Goal: Task Accomplishment & Management: Complete application form

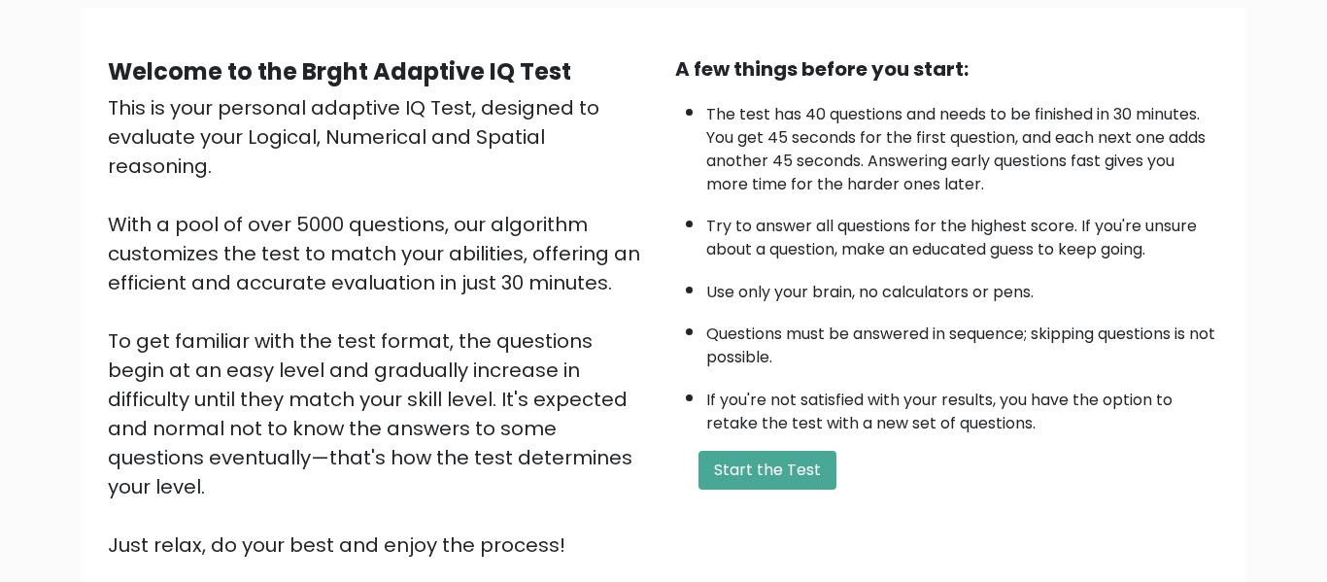
scroll to position [150, 0]
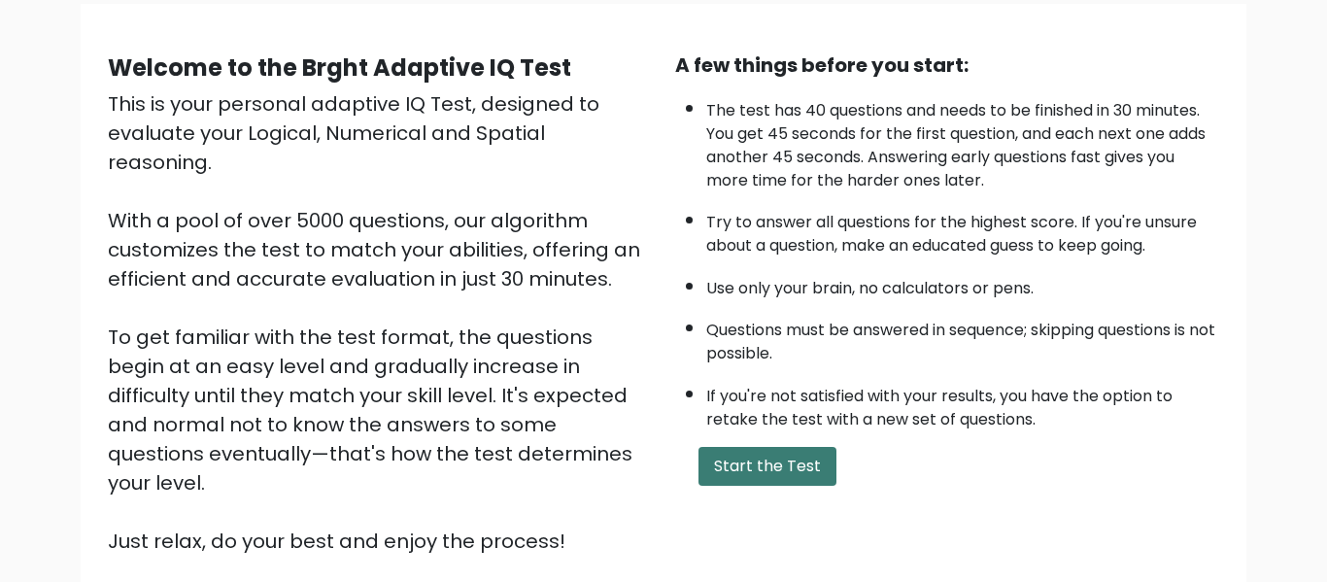
click at [794, 451] on button "Start the Test" at bounding box center [768, 466] width 138 height 39
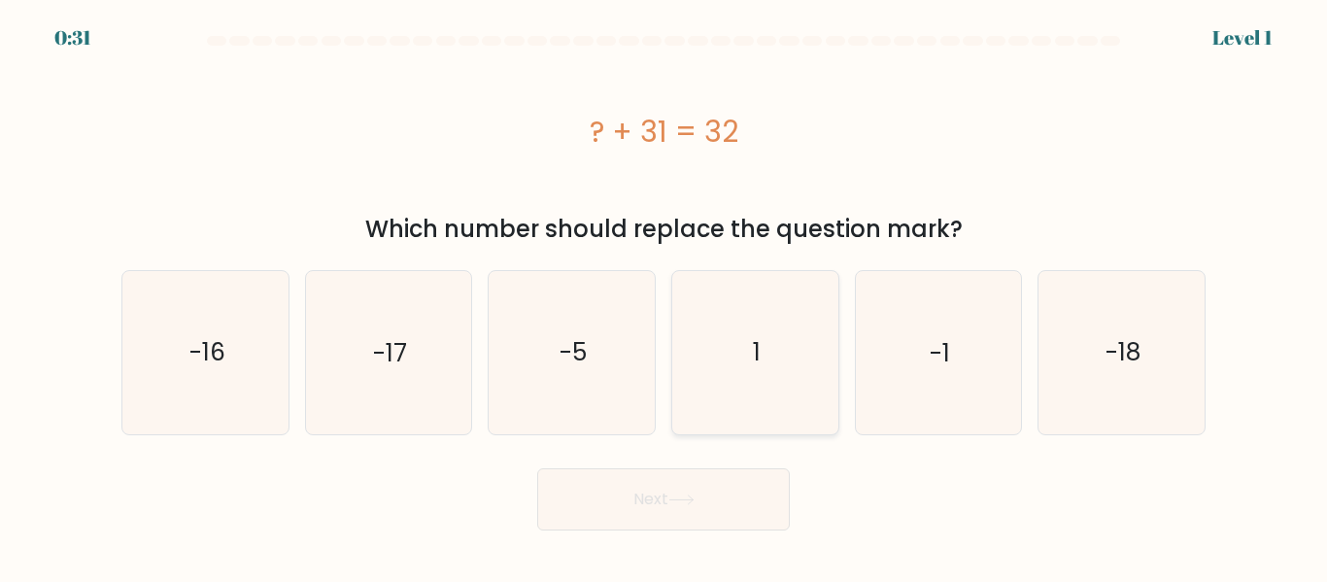
click at [821, 344] on icon "1" at bounding box center [755, 352] width 162 height 162
click at [665, 296] on input "d. 1" at bounding box center [664, 293] width 1 height 5
radio input "true"
click at [768, 482] on button "Next" at bounding box center [663, 499] width 253 height 62
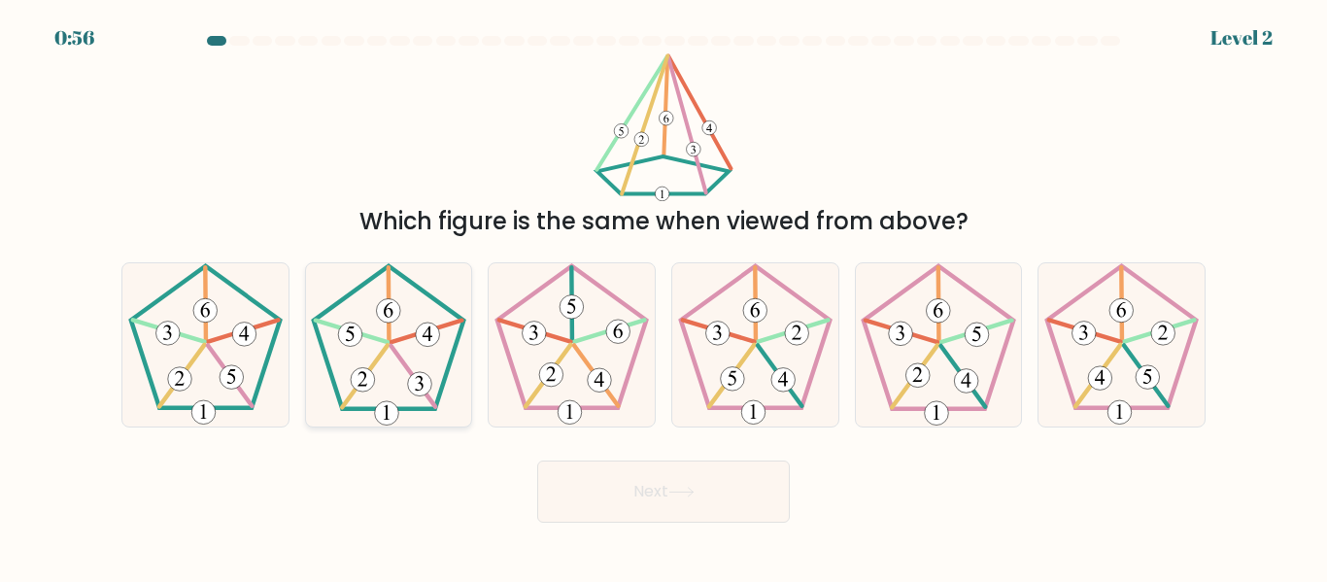
click at [374, 368] on icon at bounding box center [388, 344] width 162 height 162
click at [664, 296] on input "b." at bounding box center [664, 293] width 1 height 5
radio input "true"
click at [635, 507] on button "Next" at bounding box center [663, 492] width 253 height 62
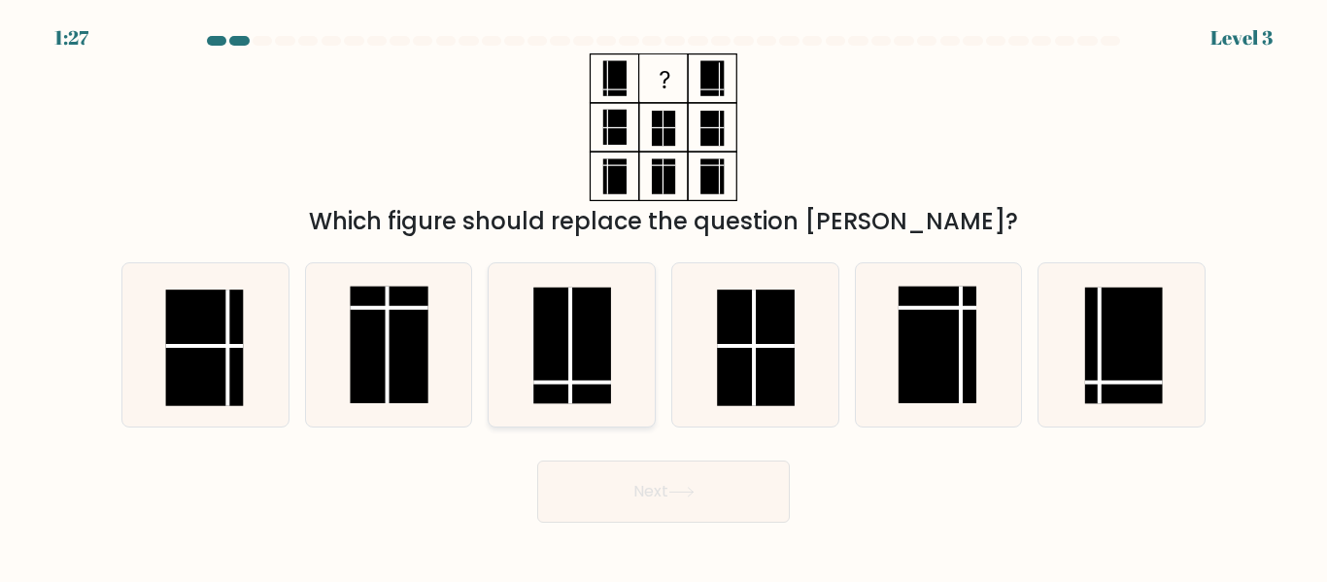
click at [587, 355] on rect at bounding box center [572, 346] width 78 height 117
click at [664, 296] on input "c." at bounding box center [664, 293] width 1 height 5
radio input "true"
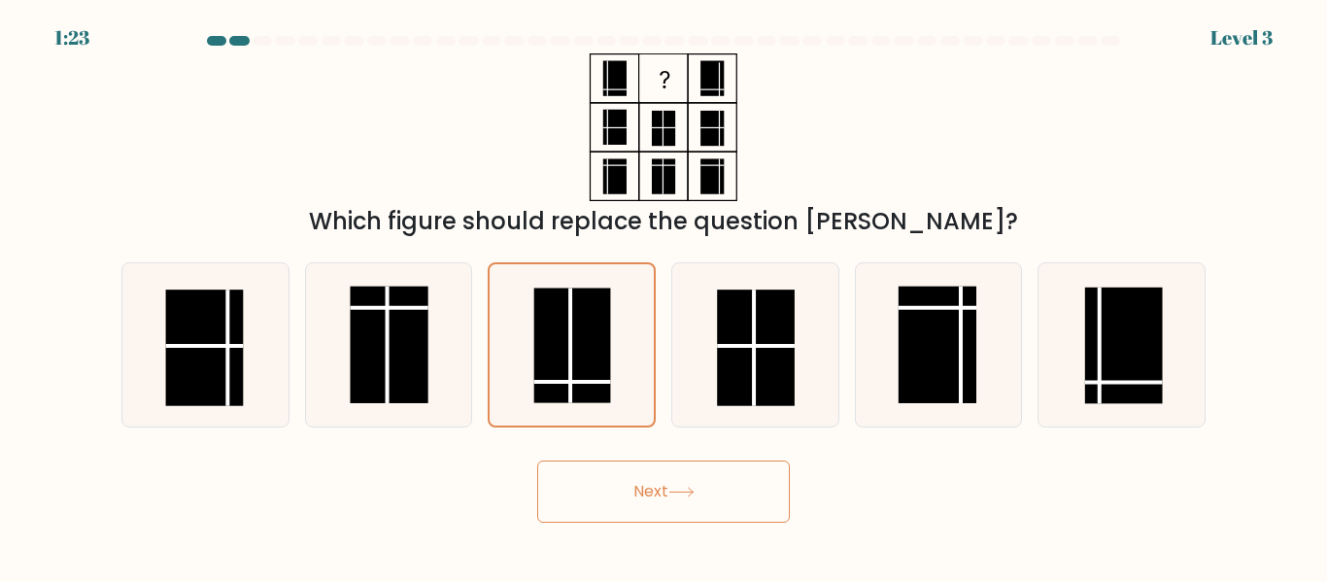
click at [614, 484] on button "Next" at bounding box center [663, 492] width 253 height 62
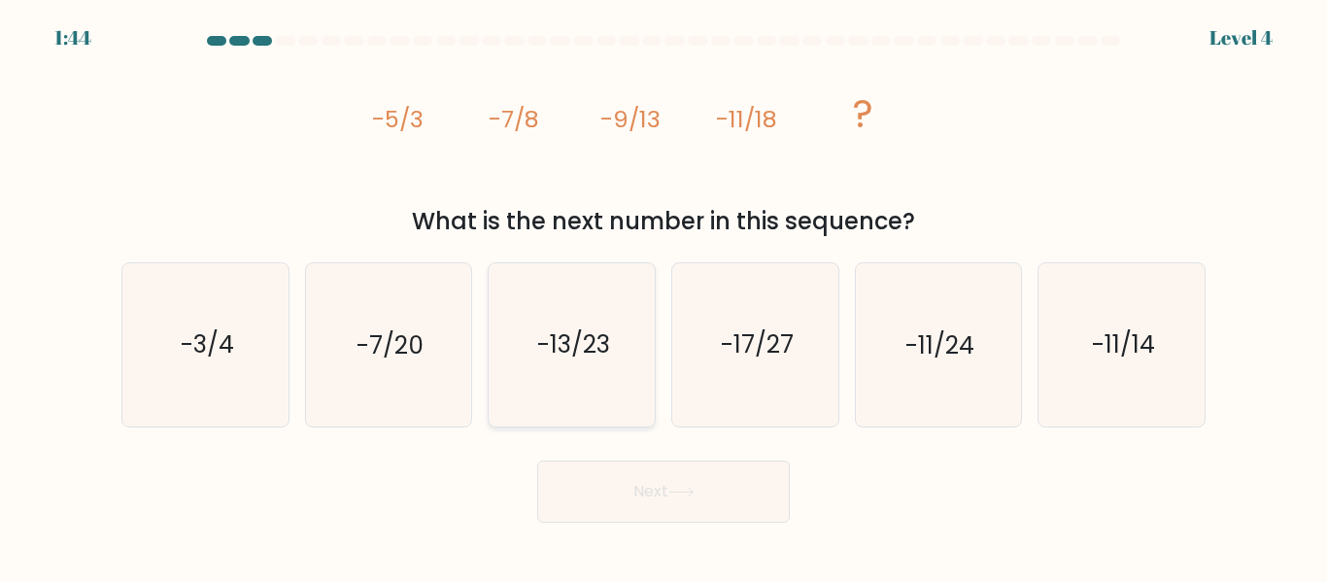
click at [639, 373] on icon "-13/23" at bounding box center [572, 344] width 162 height 162
click at [664, 296] on input "c. -13/23" at bounding box center [664, 293] width 1 height 5
radio input "true"
click at [702, 464] on button "Next" at bounding box center [663, 492] width 253 height 62
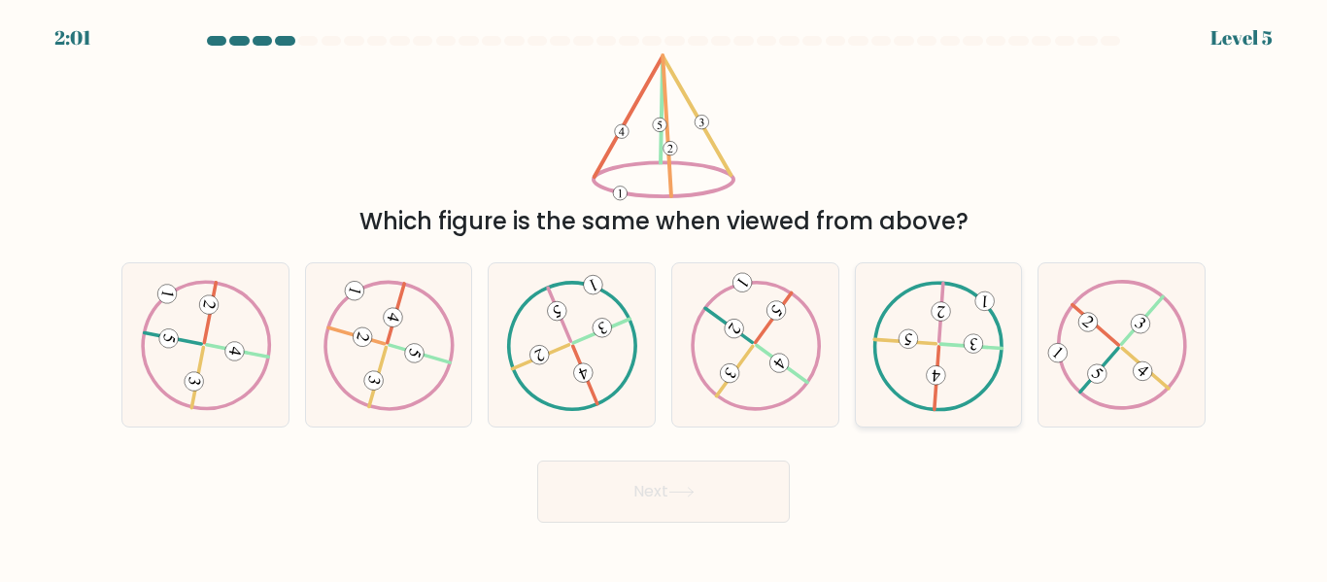
click at [896, 368] on icon at bounding box center [937, 345] width 131 height 130
click at [665, 296] on input "e." at bounding box center [664, 293] width 1 height 5
radio input "true"
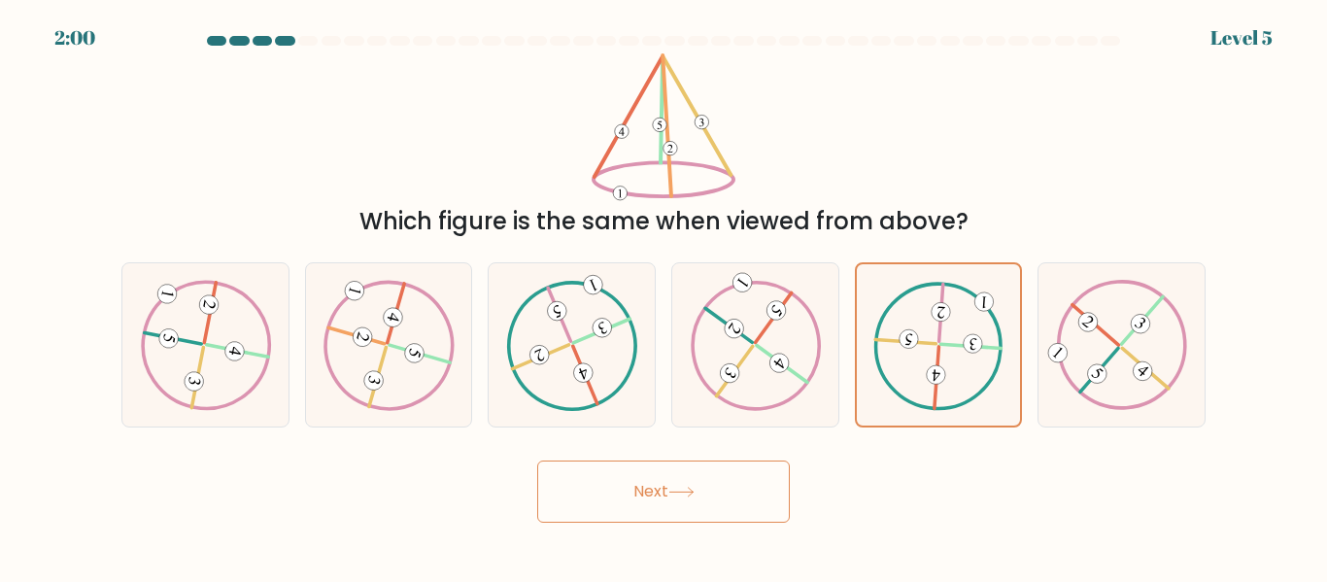
click at [723, 498] on button "Next" at bounding box center [663, 492] width 253 height 62
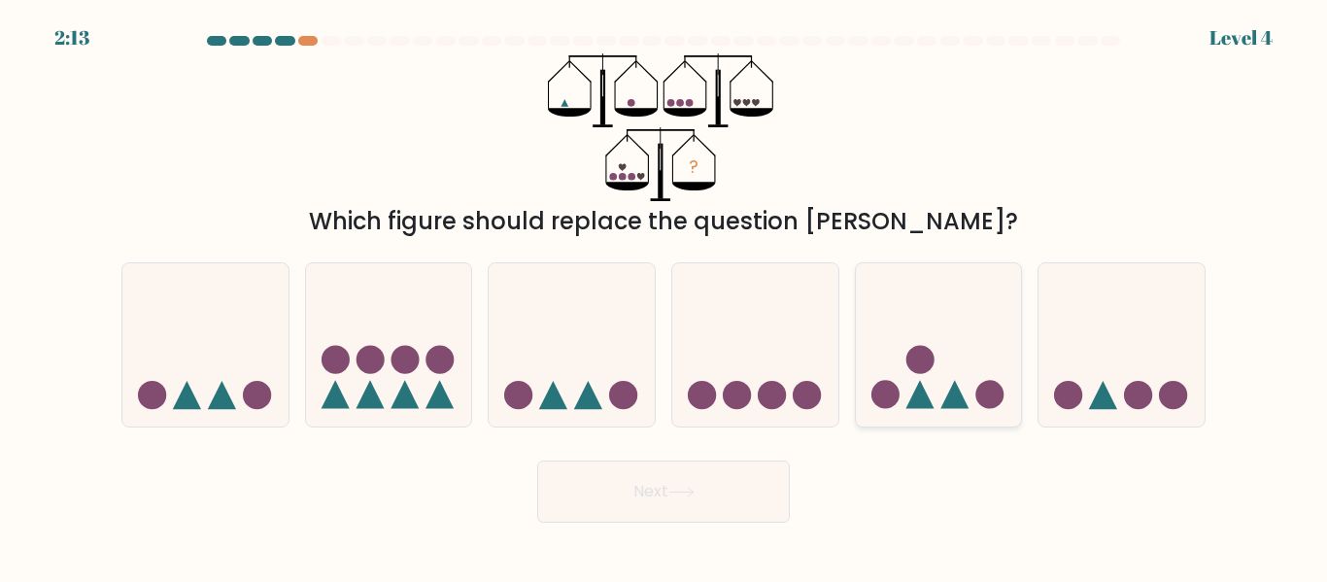
click at [965, 391] on icon at bounding box center [939, 344] width 166 height 137
click at [665, 296] on input "e." at bounding box center [664, 293] width 1 height 5
radio input "true"
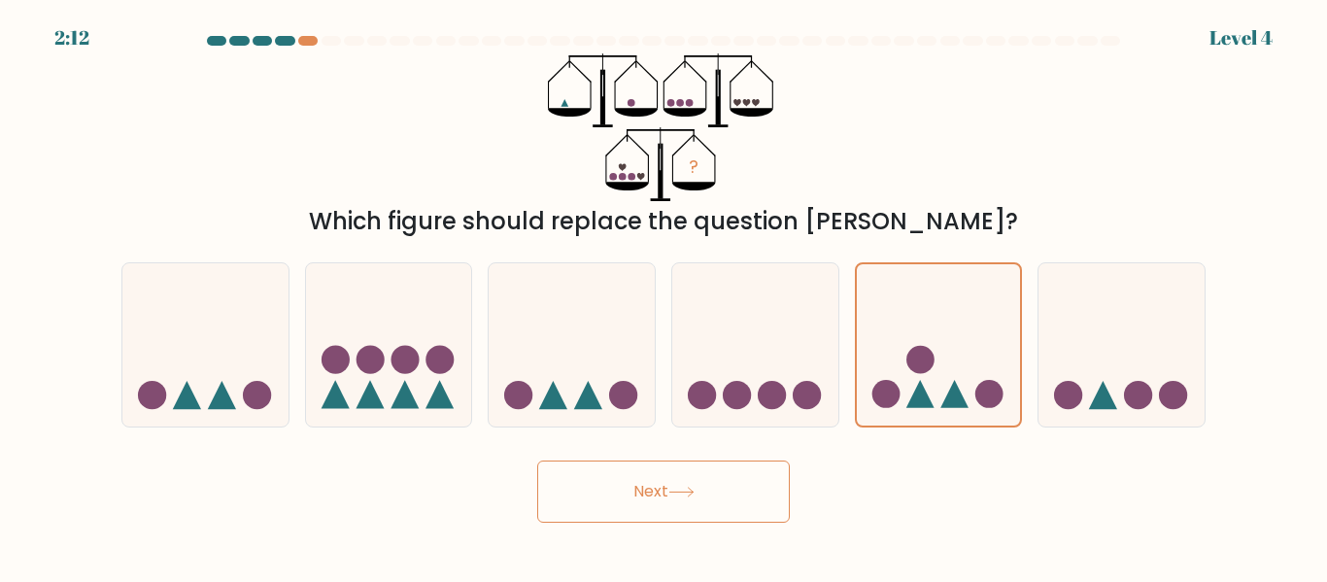
click at [723, 509] on button "Next" at bounding box center [663, 492] width 253 height 62
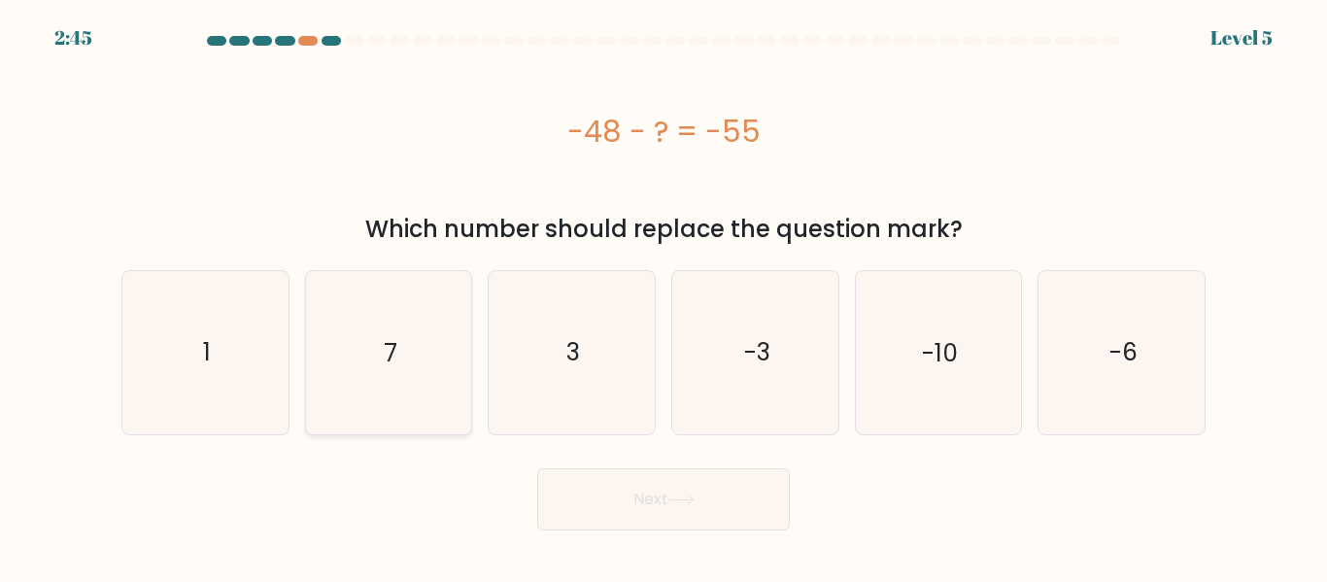
click at [413, 341] on icon "7" at bounding box center [388, 352] width 162 height 162
click at [664, 296] on input "b. 7" at bounding box center [664, 293] width 1 height 5
radio input "true"
click at [668, 474] on button "Next" at bounding box center [663, 499] width 253 height 62
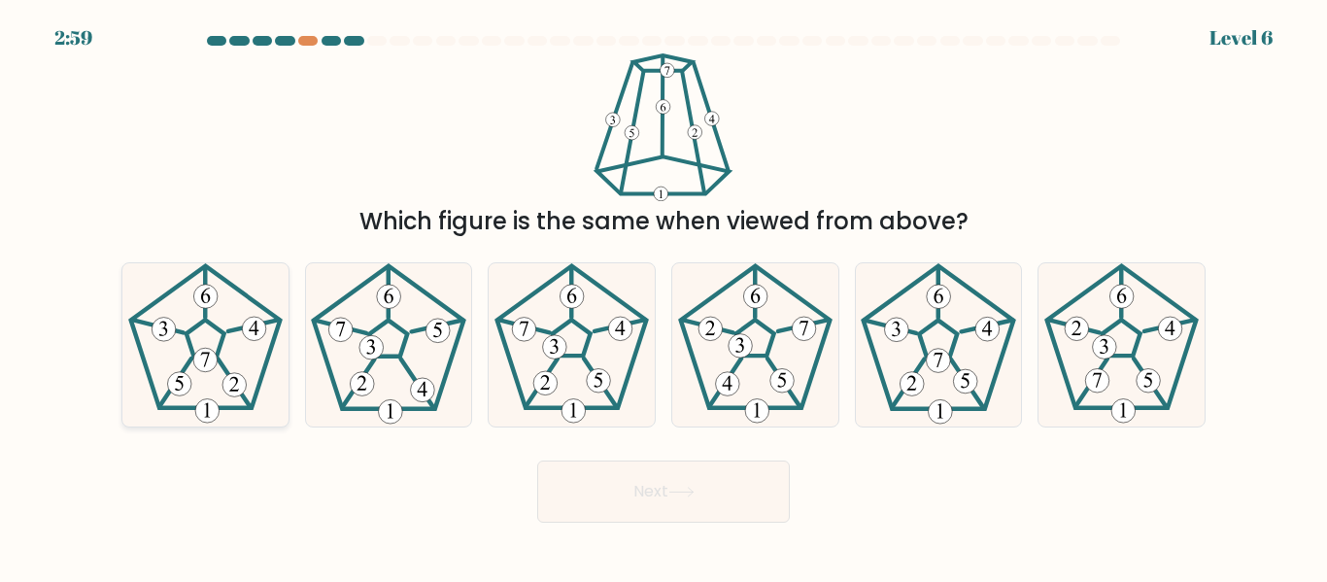
click at [192, 360] on icon at bounding box center [205, 344] width 162 height 162
click at [664, 296] on input "a." at bounding box center [664, 293] width 1 height 5
radio input "true"
click at [692, 474] on button "Next" at bounding box center [663, 492] width 253 height 62
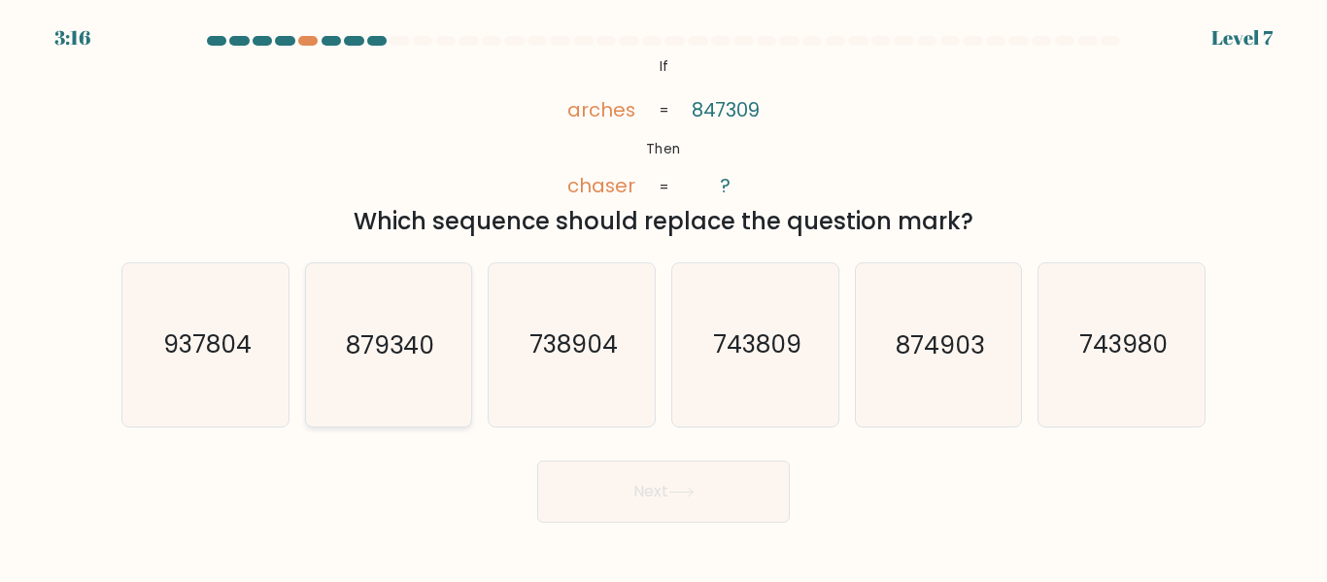
click at [349, 363] on icon "879340" at bounding box center [388, 344] width 162 height 162
click at [664, 296] on input "b. 879340" at bounding box center [664, 293] width 1 height 5
radio input "true"
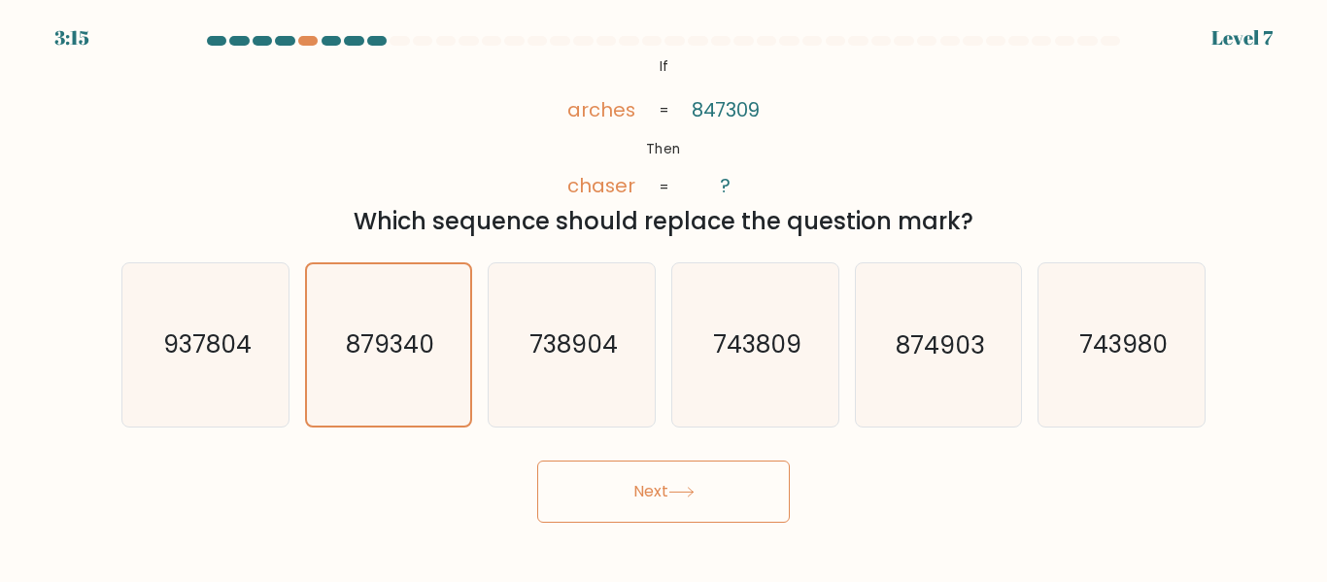
click at [603, 486] on button "Next" at bounding box center [663, 492] width 253 height 62
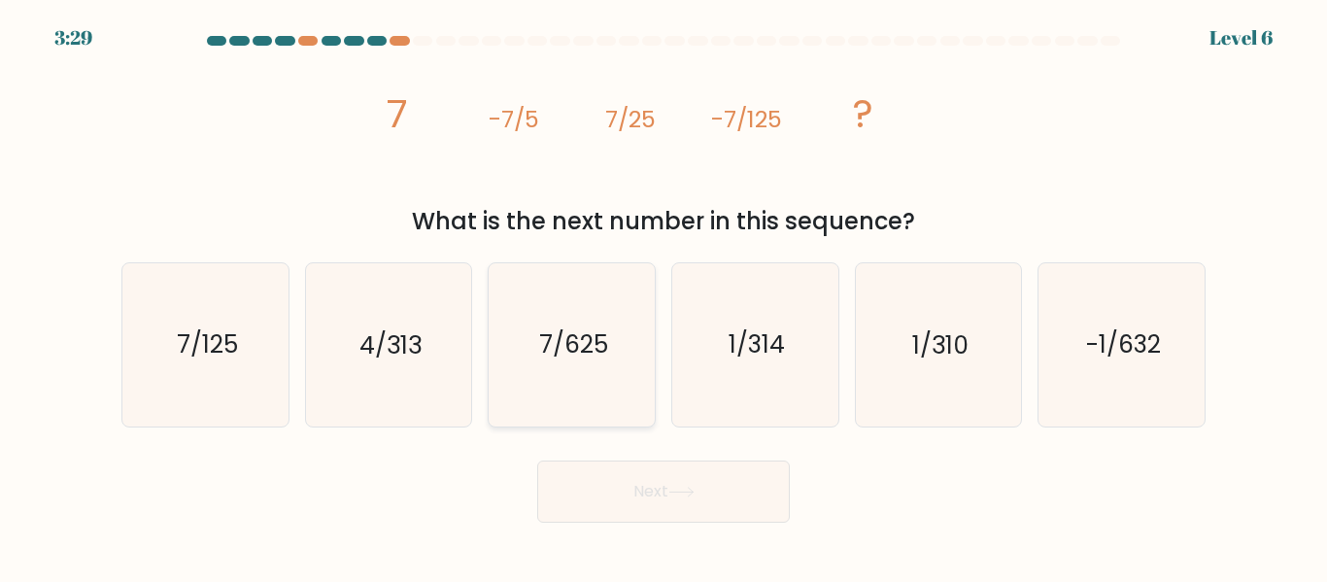
click at [583, 349] on text "7/625" at bounding box center [573, 345] width 69 height 34
click at [664, 296] on input "c. 7/625" at bounding box center [664, 293] width 1 height 5
radio input "true"
click at [679, 496] on icon at bounding box center [681, 492] width 26 height 11
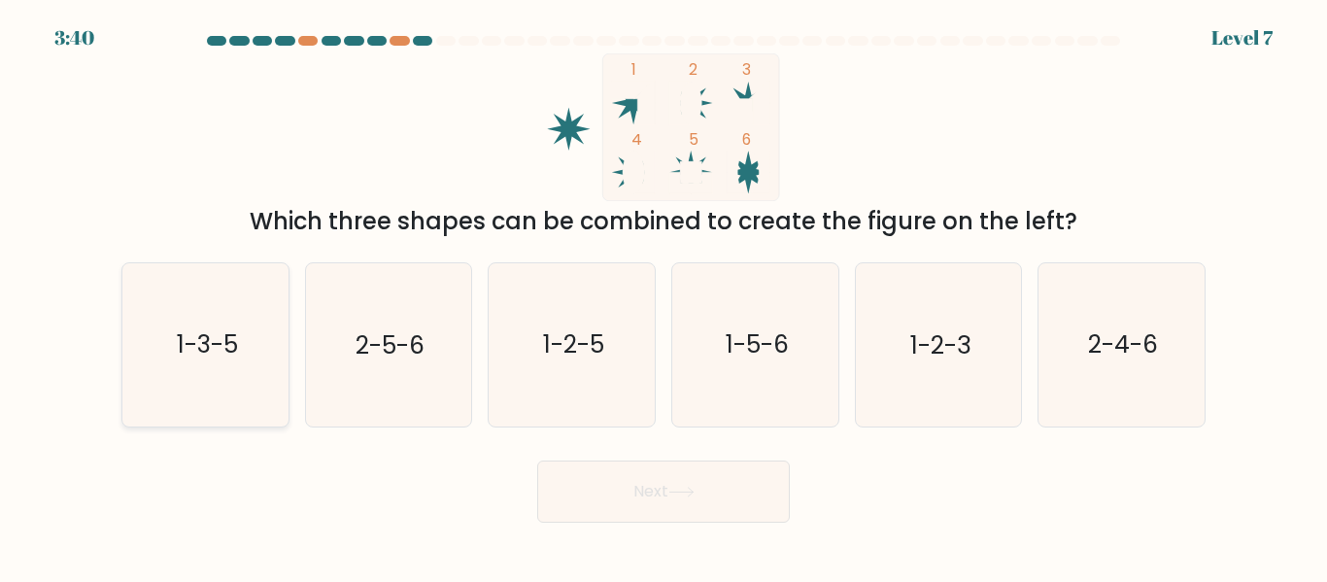
click at [254, 368] on icon "1-3-5" at bounding box center [205, 344] width 162 height 162
click at [664, 296] on input "a. 1-3-5" at bounding box center [664, 293] width 1 height 5
radio input "true"
click at [694, 472] on button "Next" at bounding box center [663, 492] width 253 height 62
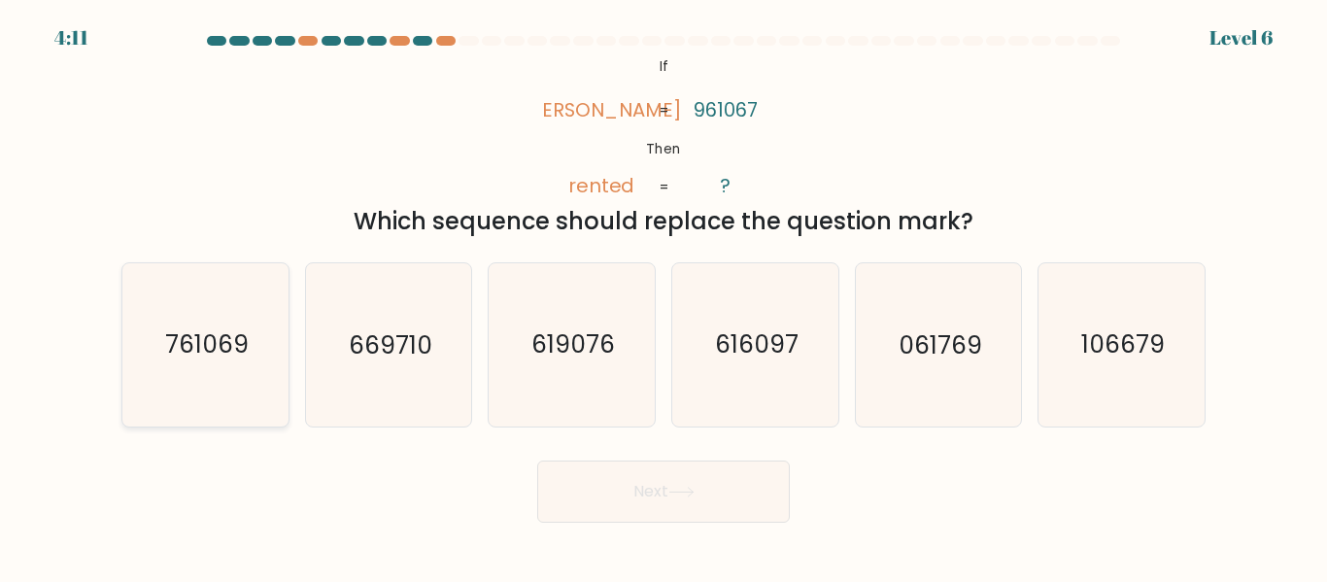
click at [251, 343] on icon "761069" at bounding box center [205, 344] width 162 height 162
click at [664, 296] on input "a. 761069" at bounding box center [664, 293] width 1 height 5
radio input "true"
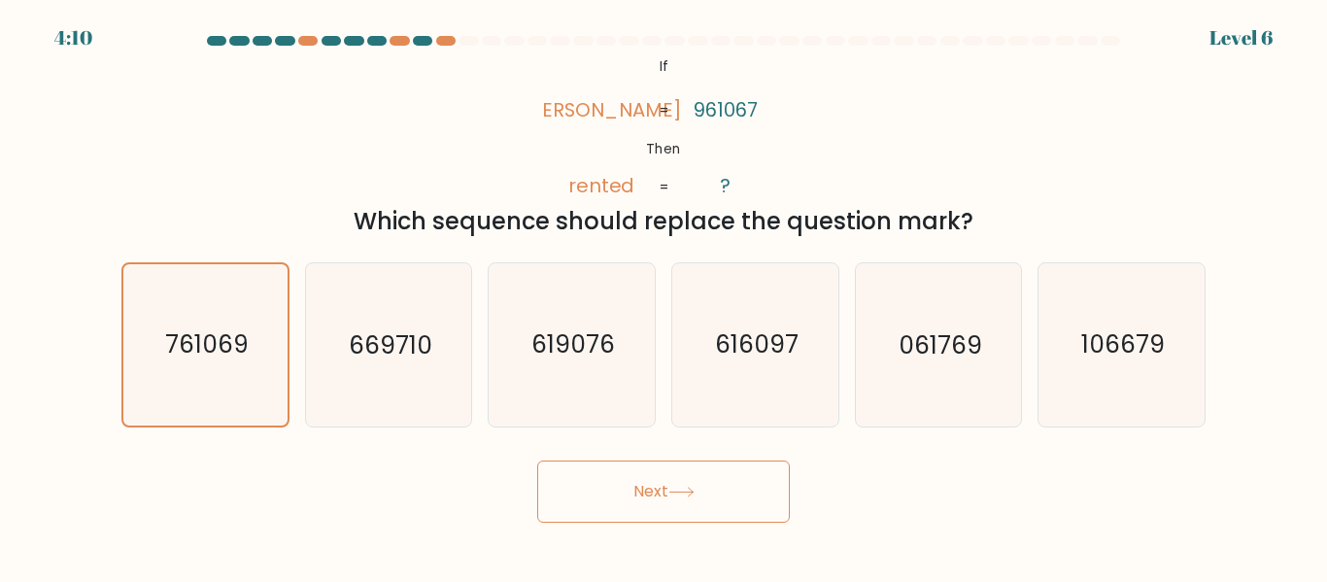
click at [597, 486] on button "Next" at bounding box center [663, 492] width 253 height 62
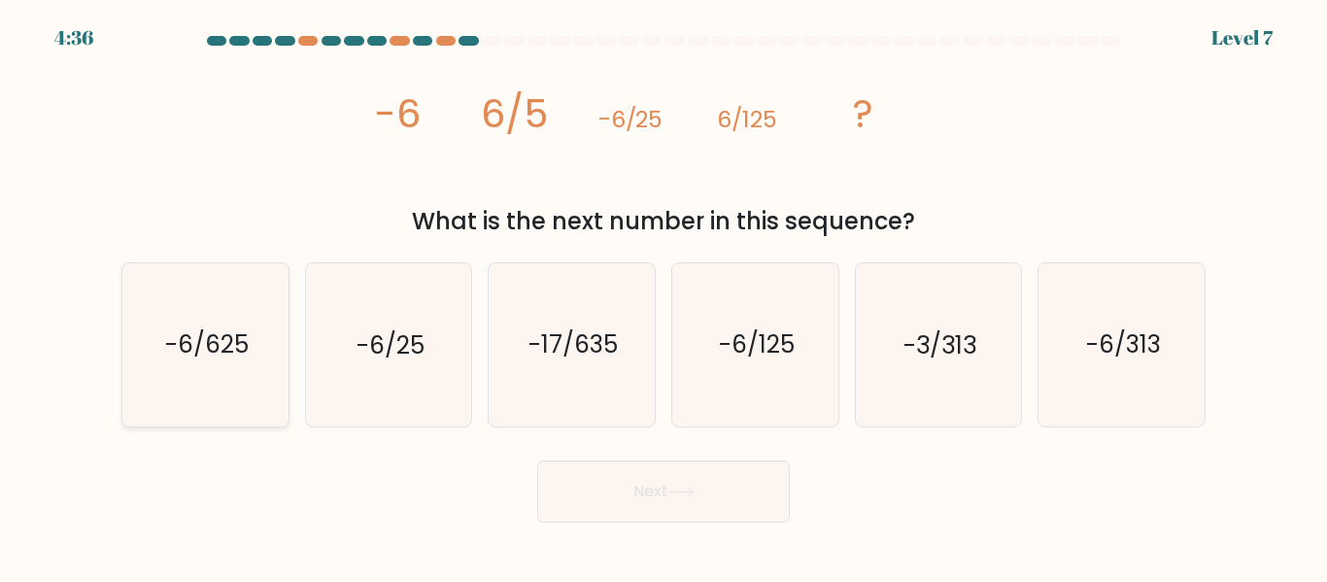
click at [203, 383] on icon "-6/625" at bounding box center [205, 344] width 162 height 162
click at [664, 296] on input "a. -6/625" at bounding box center [664, 293] width 1 height 5
radio input "true"
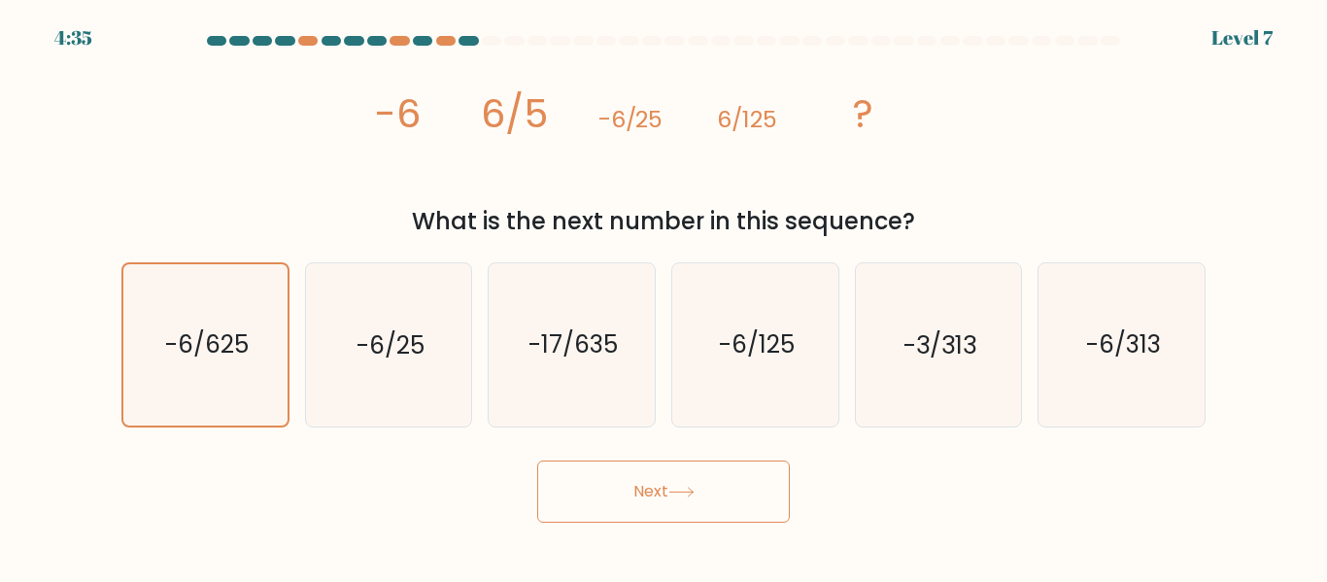
click at [611, 485] on button "Next" at bounding box center [663, 492] width 253 height 62
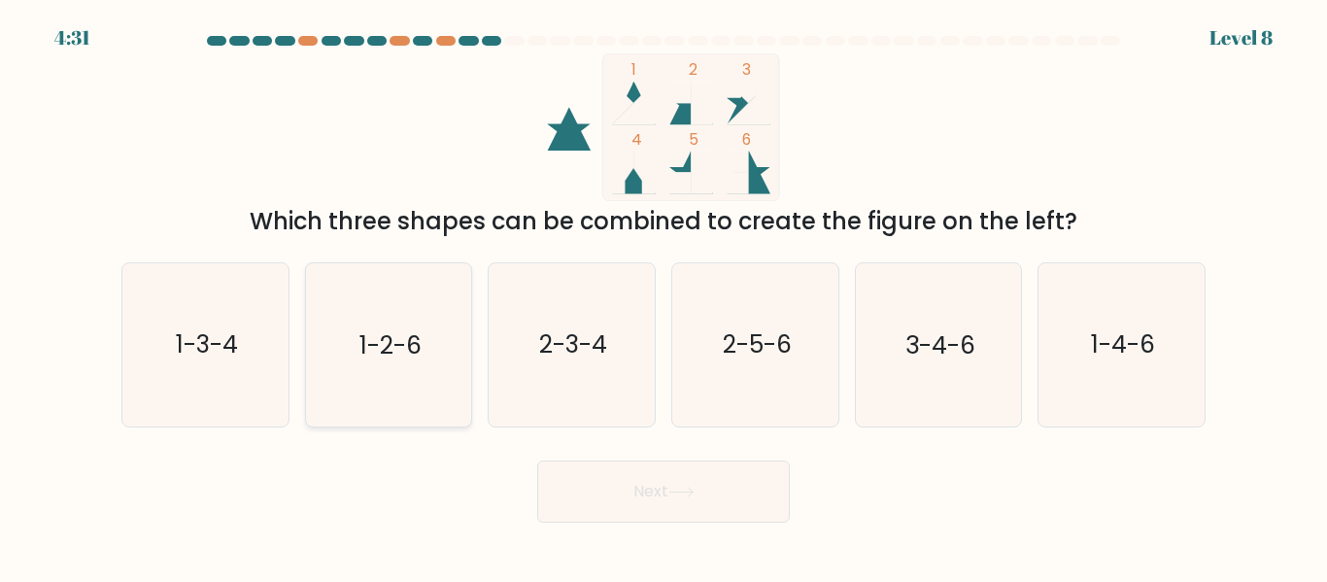
click at [394, 373] on icon "1-2-6" at bounding box center [388, 344] width 162 height 162
click at [664, 296] on input "b. 1-2-6" at bounding box center [664, 293] width 1 height 5
radio input "true"
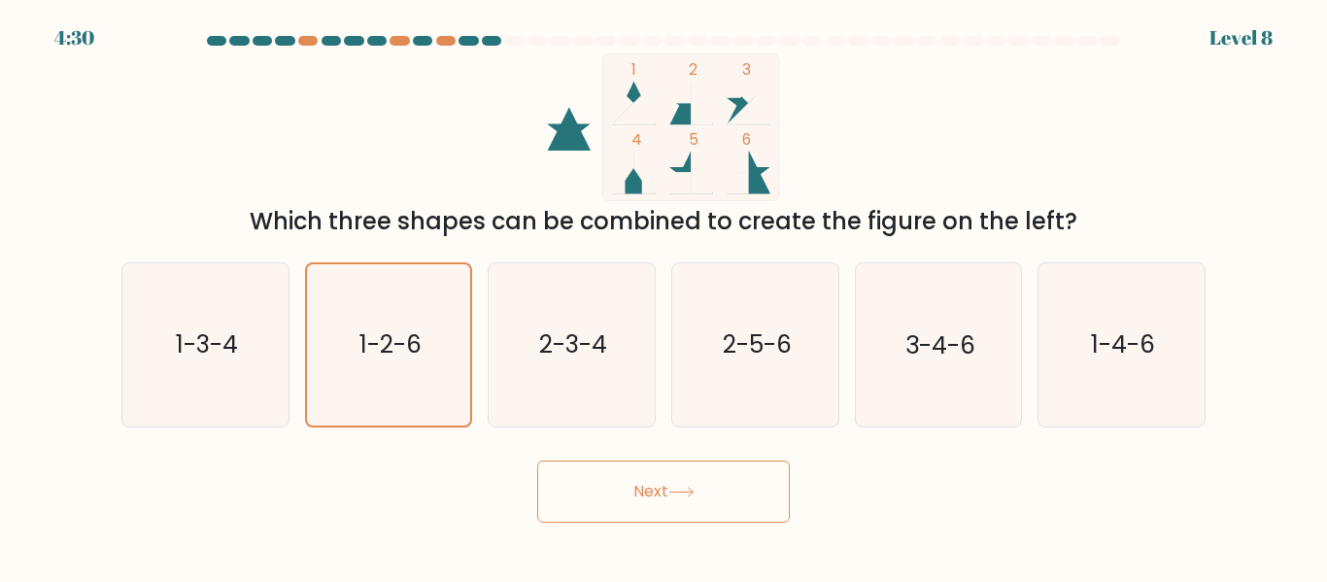
click at [631, 497] on button "Next" at bounding box center [663, 492] width 253 height 62
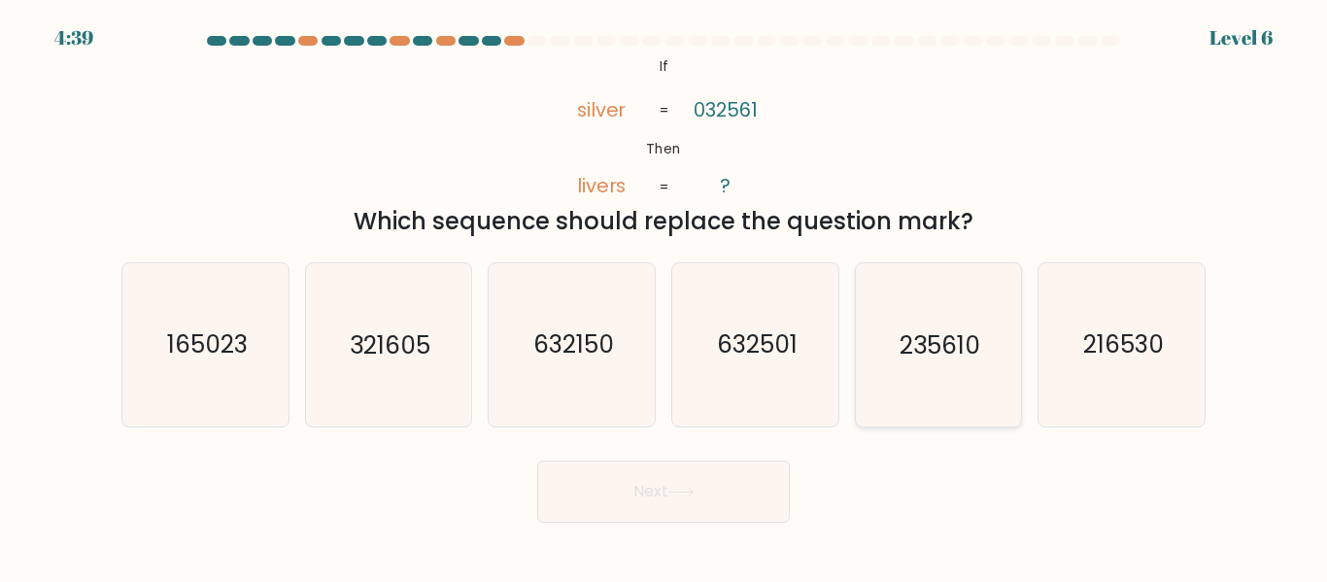
click at [969, 374] on icon "235610" at bounding box center [938, 344] width 162 height 162
click at [665, 296] on input "e. 235610" at bounding box center [664, 293] width 1 height 5
radio input "true"
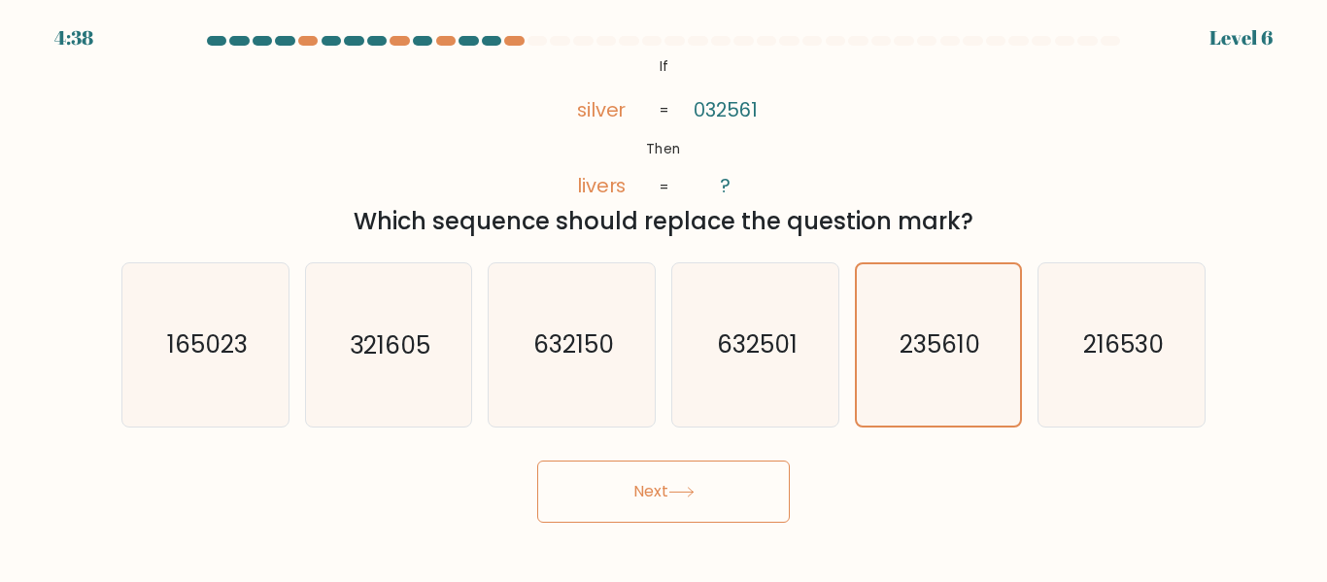
click at [723, 494] on button "Next" at bounding box center [663, 492] width 253 height 62
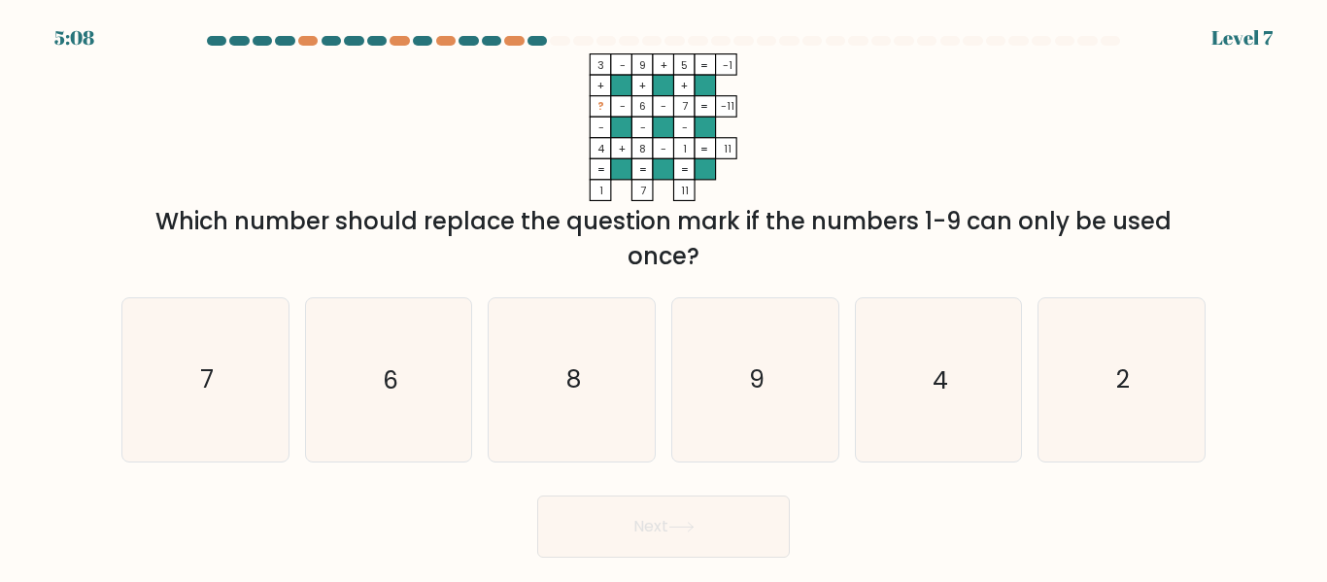
click at [1227, 42] on form at bounding box center [663, 297] width 1327 height 522
